Goal: Check status: Check status

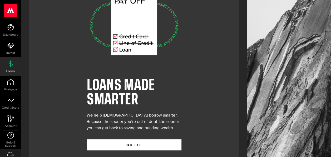
scroll to position [34, 0]
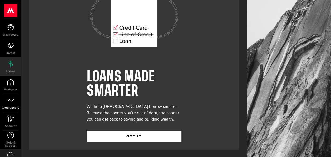
click at [14, 99] on icon at bounding box center [10, 100] width 7 height 7
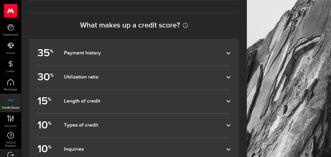
scroll to position [304, 0]
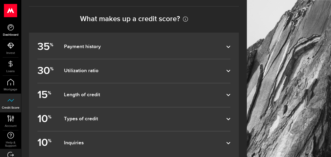
click at [15, 31] on link "Dashboard" at bounding box center [10, 30] width 21 height 18
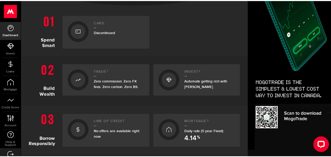
scroll to position [126, 0]
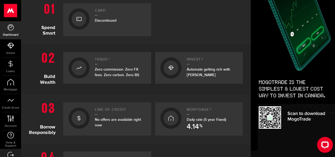
click at [116, 18] on span "Discontinued" at bounding box center [106, 20] width 22 height 4
click at [100, 121] on div "No offers are available right now" at bounding box center [120, 122] width 51 height 11
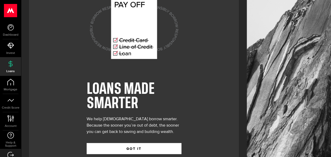
scroll to position [34, 0]
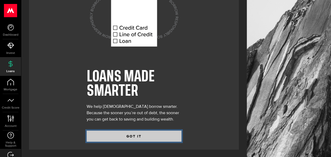
click at [158, 135] on button "GOT IT" at bounding box center [134, 135] width 95 height 11
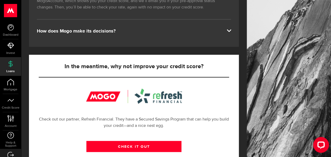
scroll to position [137, 0]
